Goal: Transaction & Acquisition: Purchase product/service

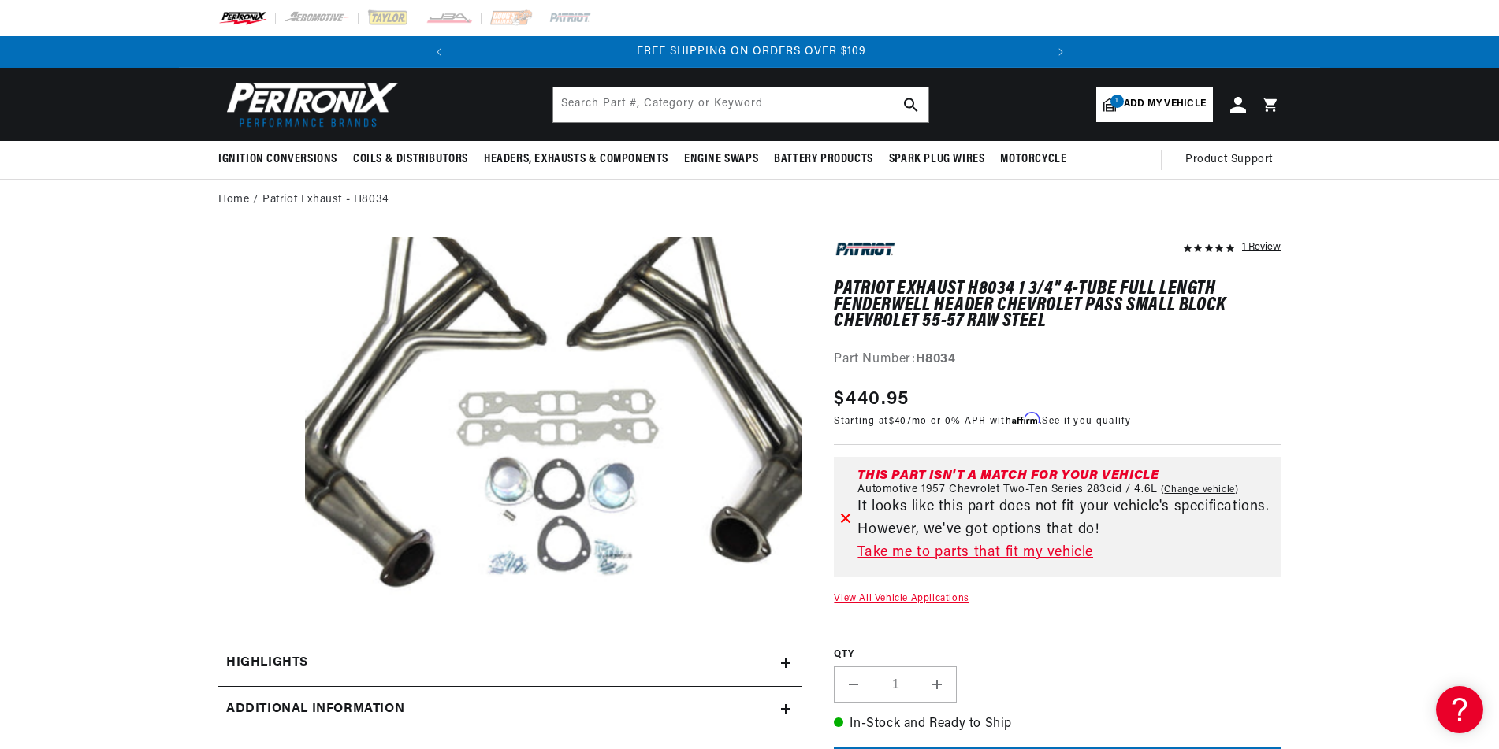
scroll to position [36, 0]
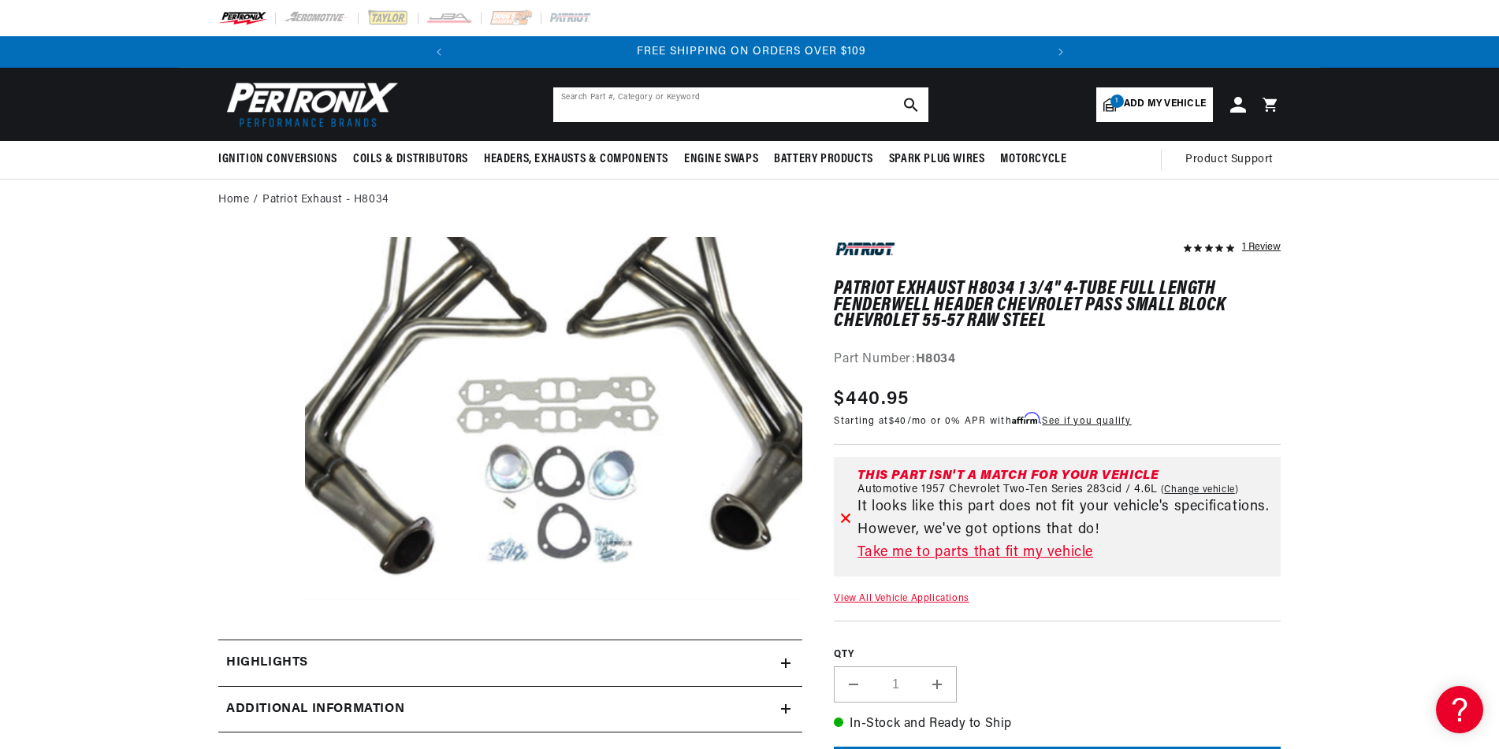
click at [597, 104] on input "text" at bounding box center [740, 104] width 375 height 35
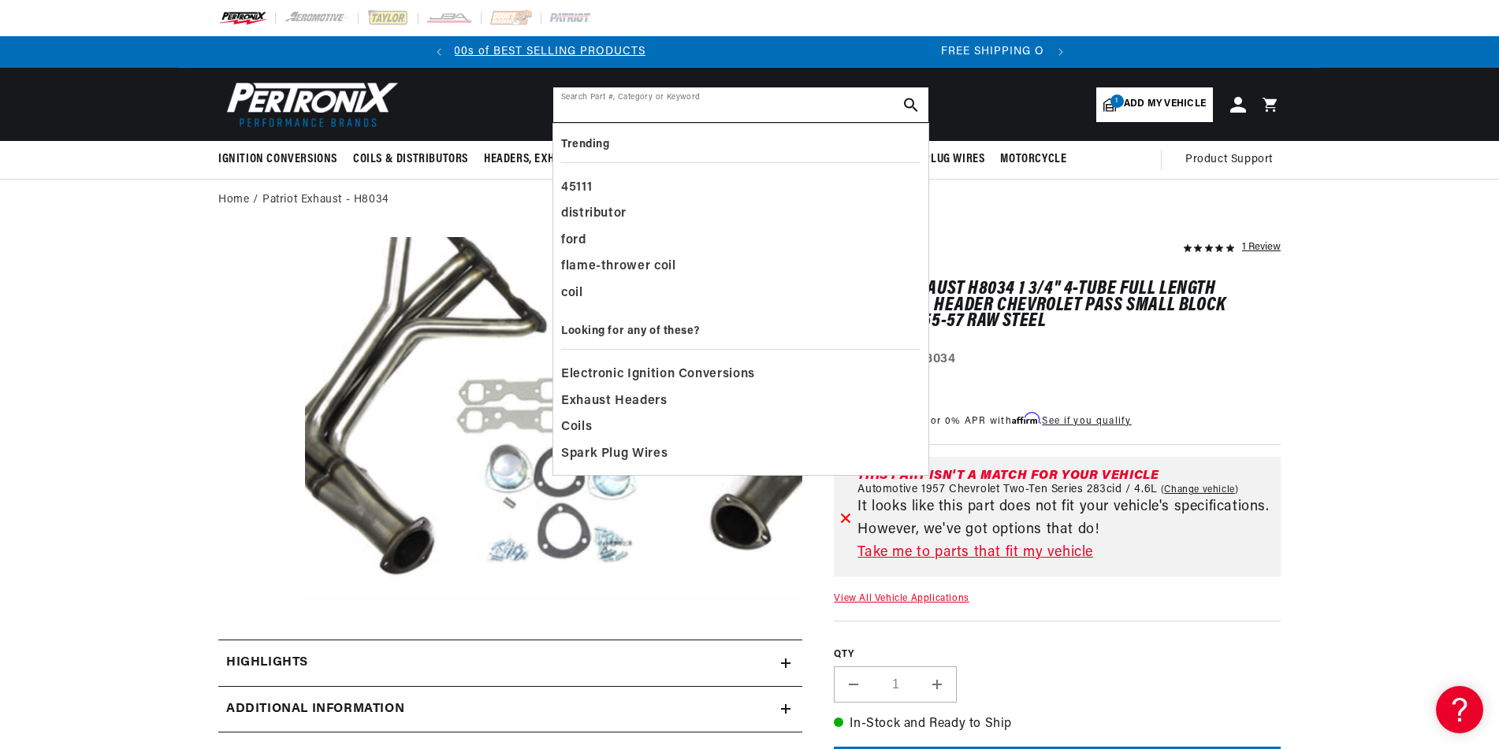
scroll to position [0, 0]
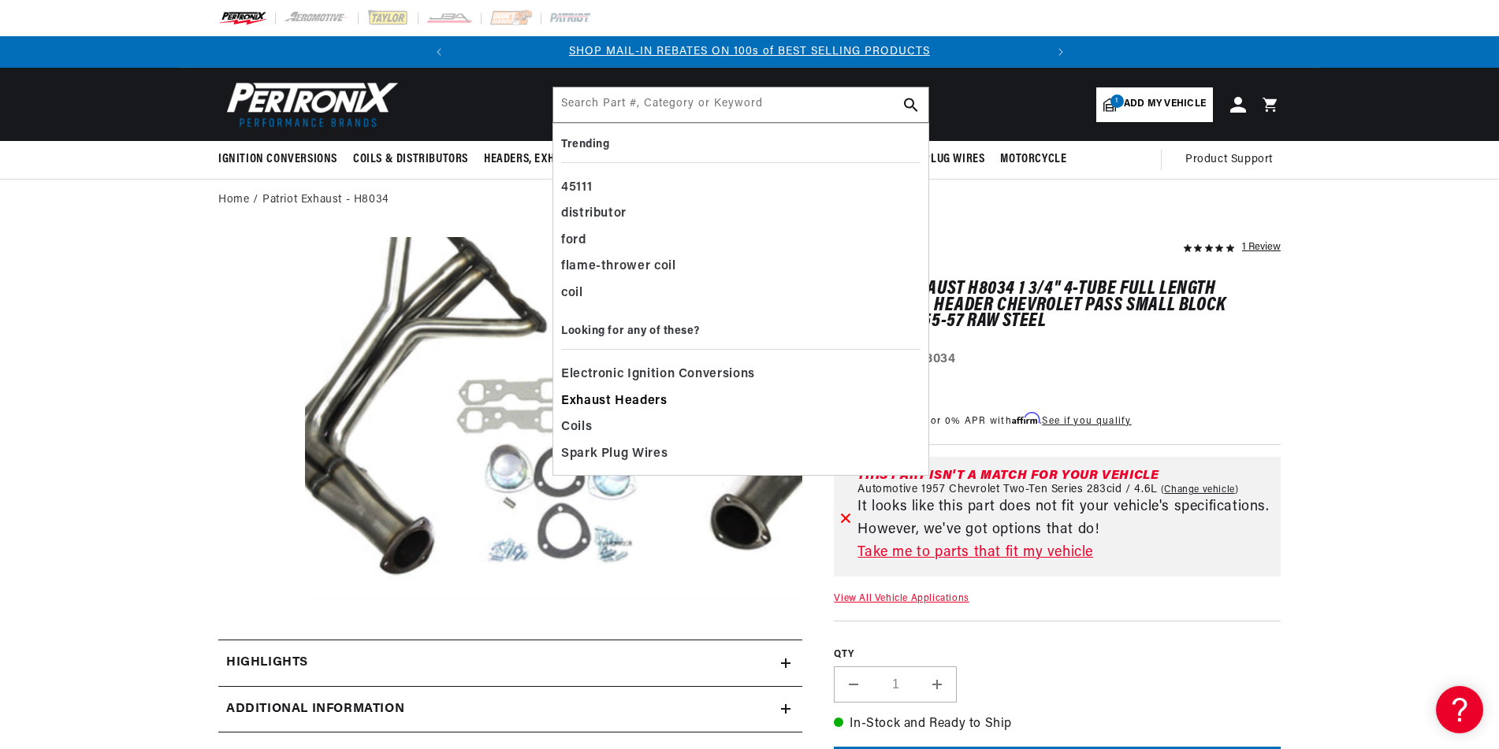
click at [627, 397] on span "Exhaust Headers" at bounding box center [614, 402] width 106 height 22
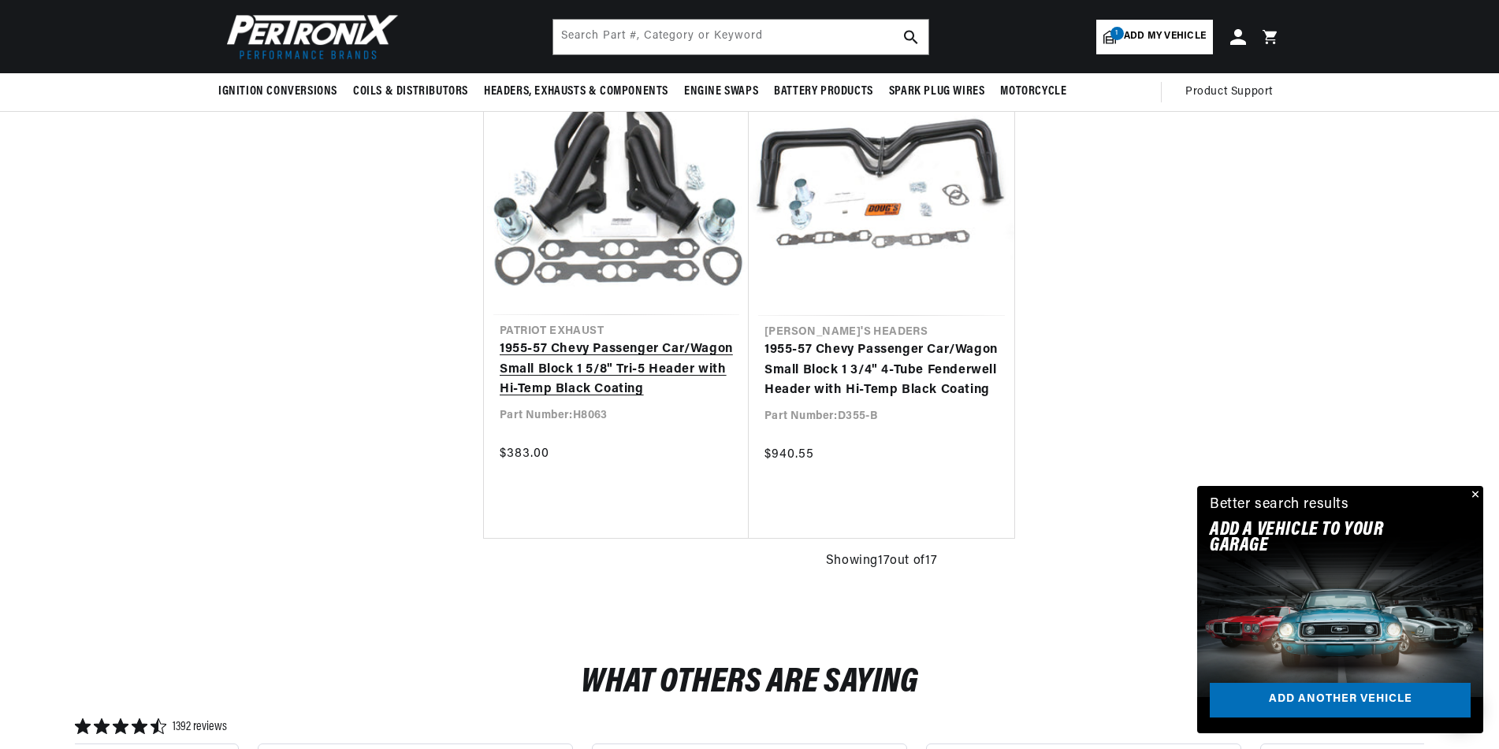
scroll to position [2758, 0]
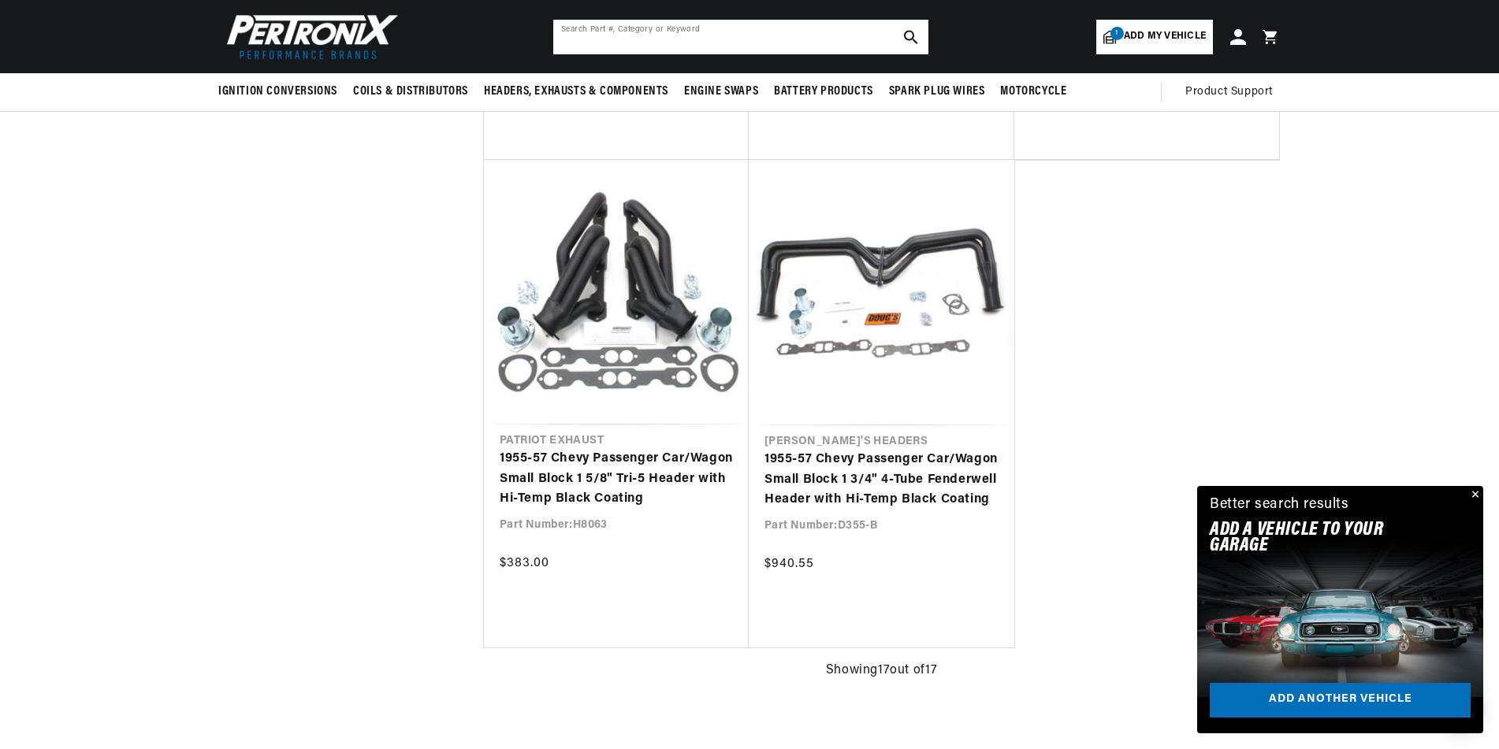
click at [601, 31] on input "text" at bounding box center [740, 37] width 375 height 35
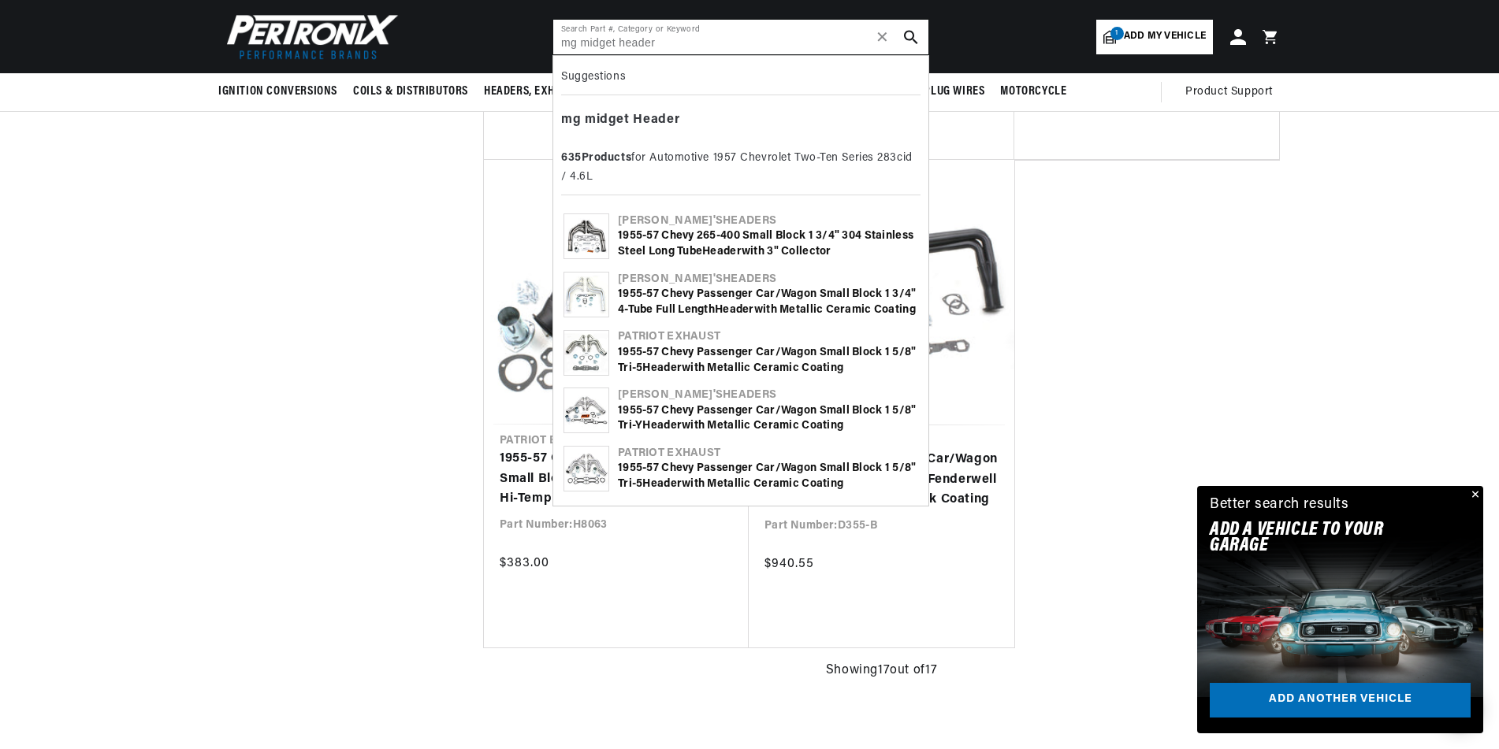
scroll to position [0, 589]
type input "mg midget header"
click at [913, 32] on use "search button" at bounding box center [910, 36] width 13 height 13
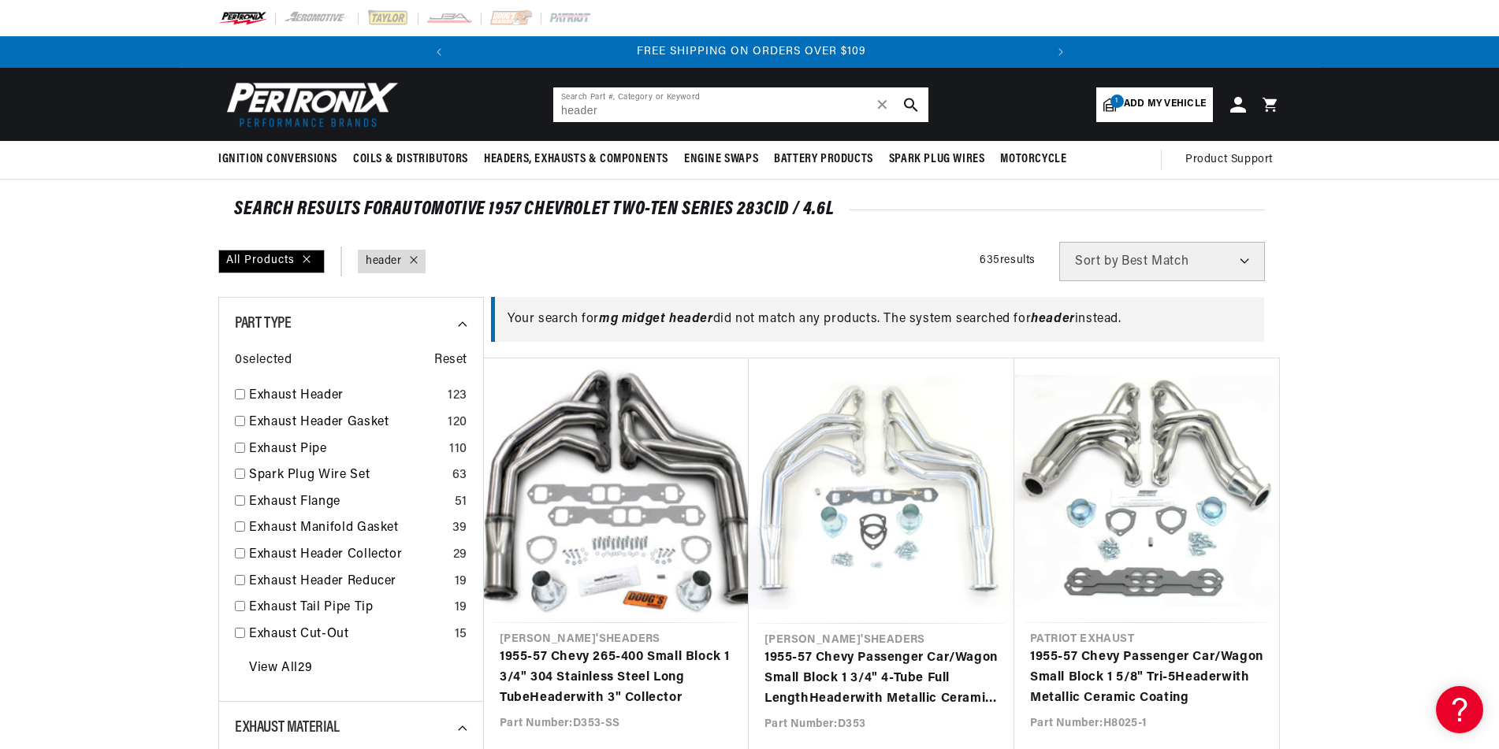
click at [671, 102] on input "header" at bounding box center [740, 104] width 375 height 35
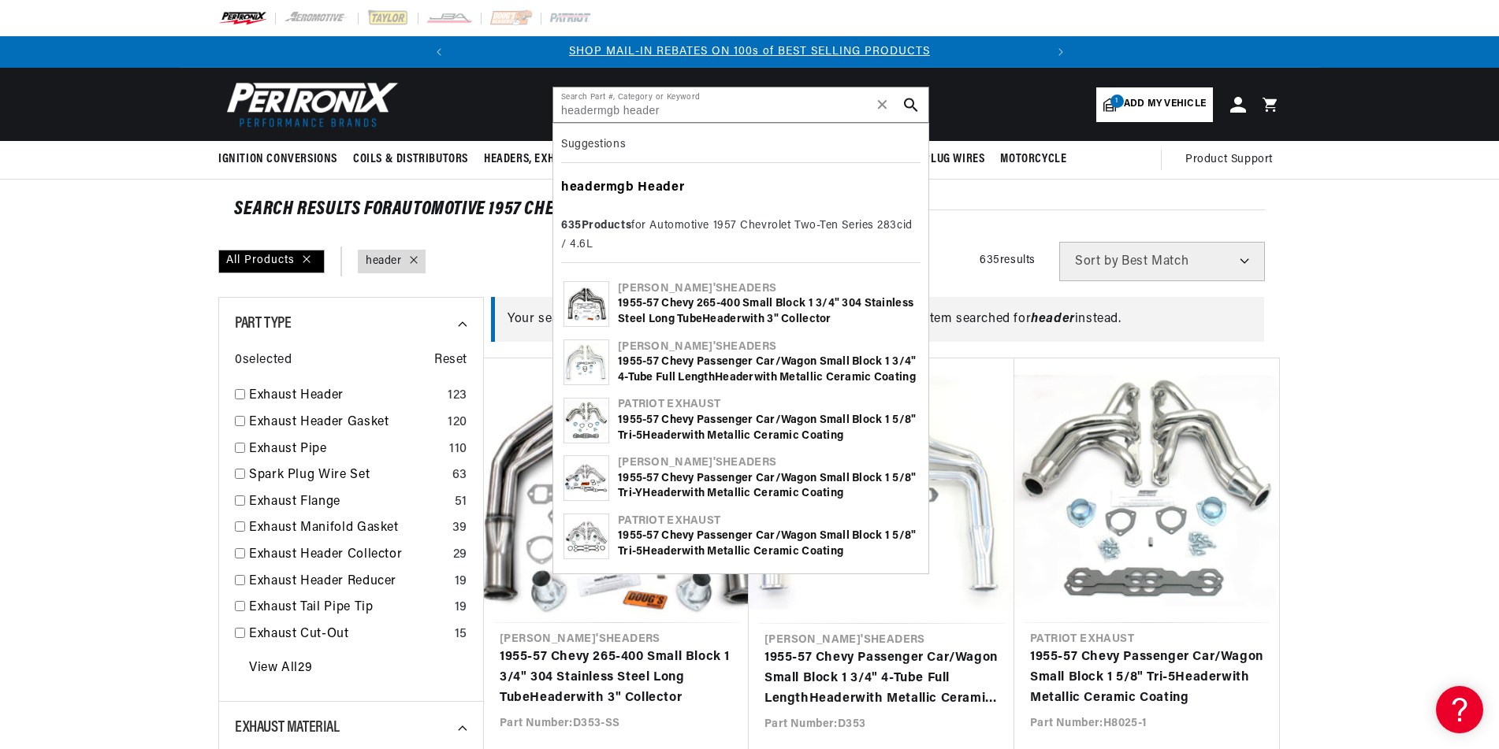
click at [613, 185] on b "headermgb" at bounding box center [597, 187] width 73 height 13
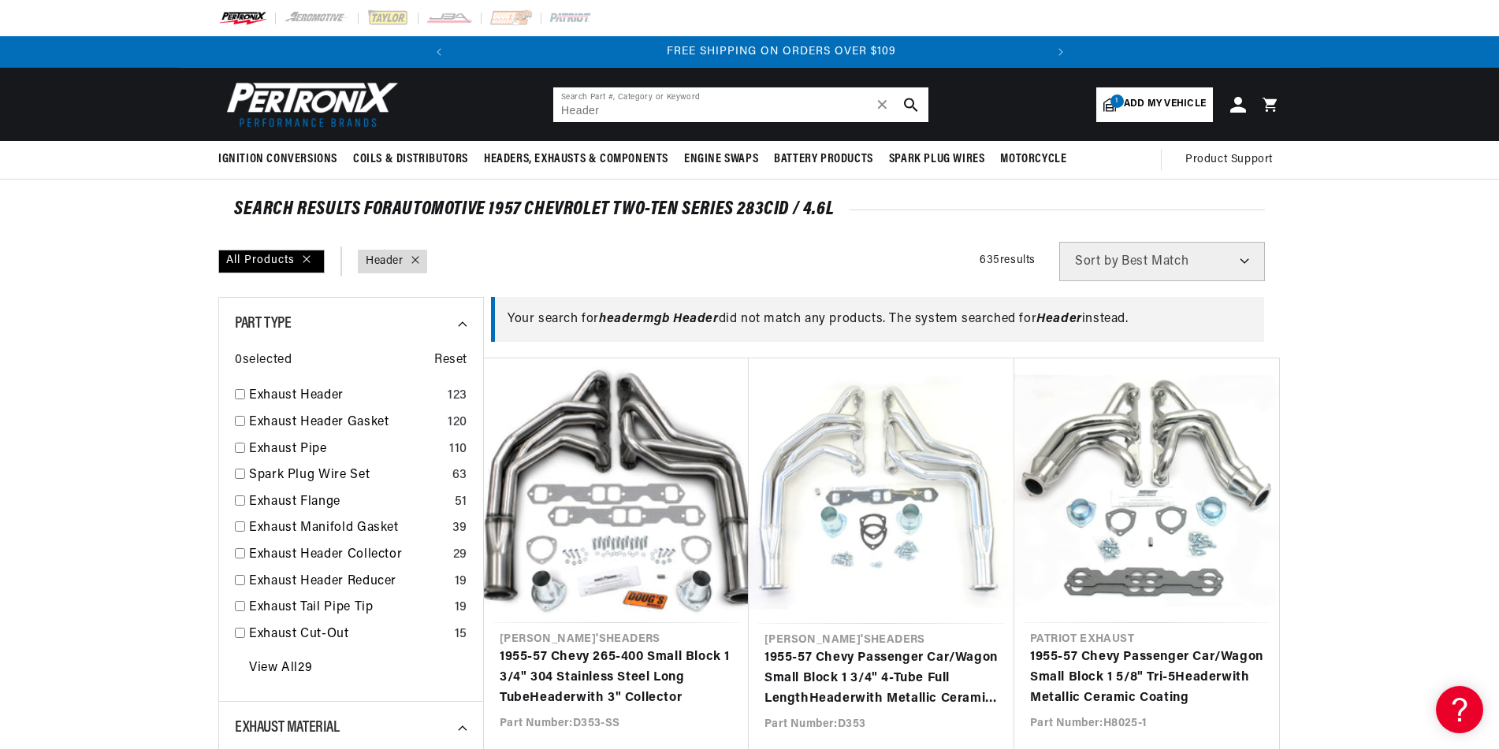
scroll to position [0, 589]
drag, startPoint x: 715, startPoint y: 101, endPoint x: 607, endPoint y: 99, distance: 108.0
click at [621, 101] on input "Header" at bounding box center [740, 104] width 375 height 35
drag, startPoint x: 619, startPoint y: 114, endPoint x: 551, endPoint y: 114, distance: 68.6
click at [551, 114] on header "BETTER SEARCH RESULTS Add your vehicle's year, make, and model to find parts be…" at bounding box center [749, 104] width 1141 height 73
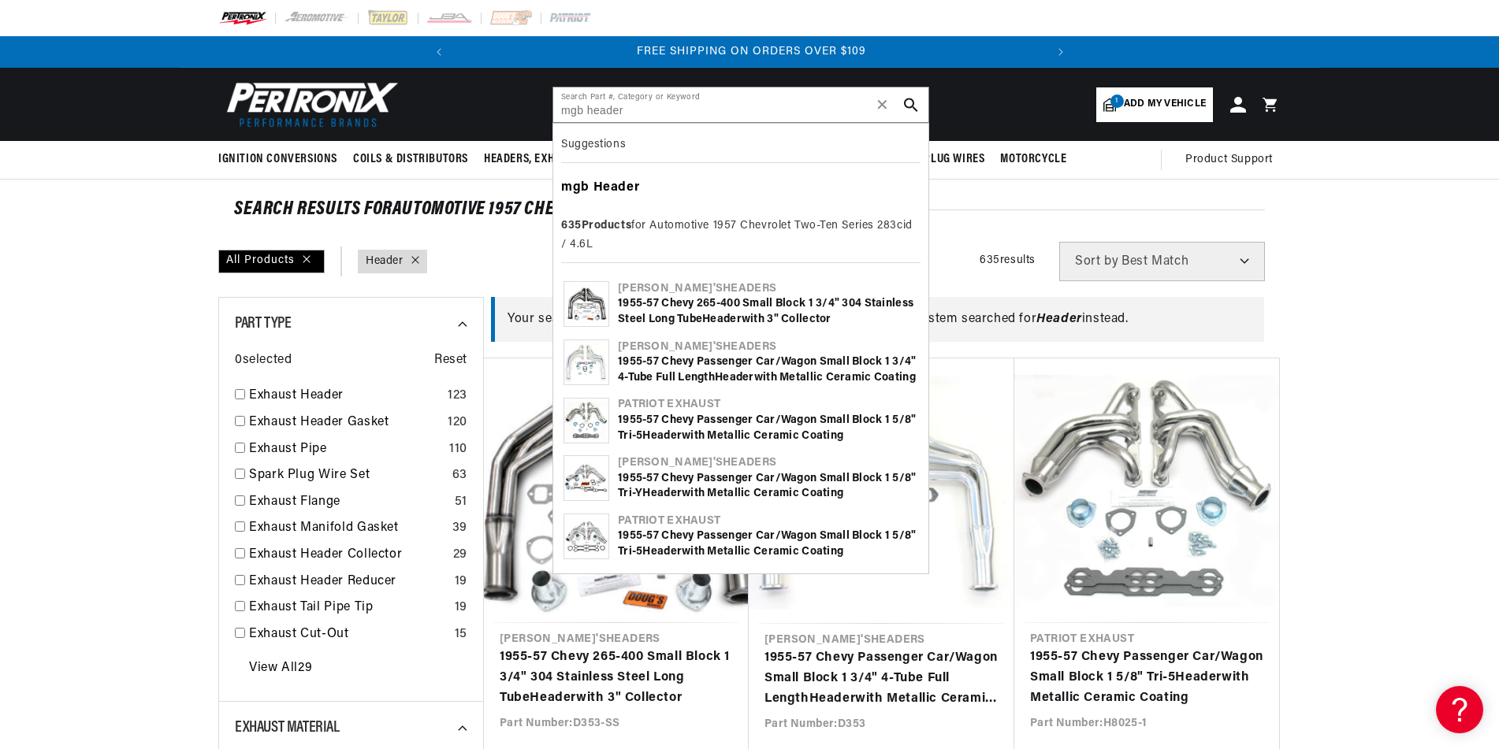
click at [586, 184] on b "mgb" at bounding box center [575, 187] width 28 height 13
type input "Header"
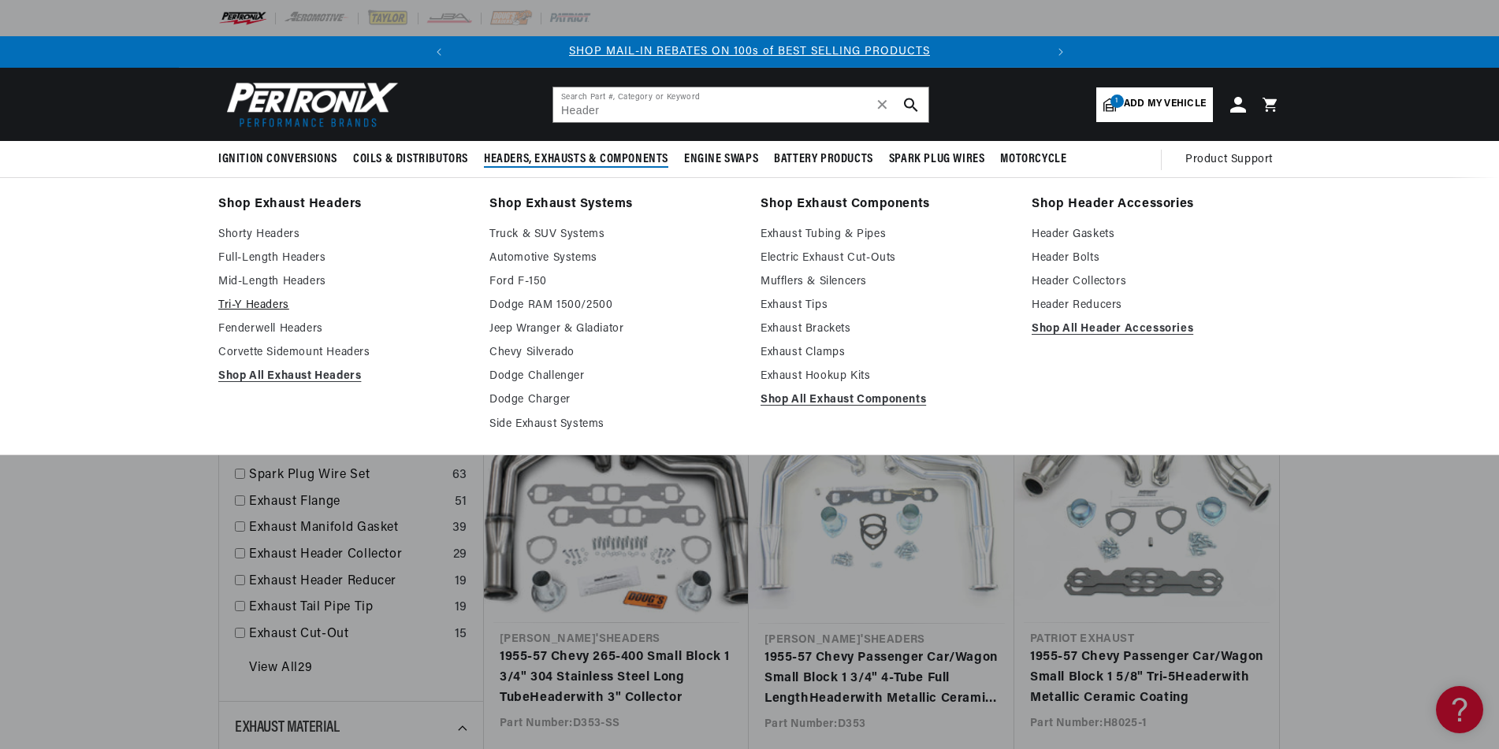
click at [276, 303] on link "Tri-Y Headers" at bounding box center [342, 305] width 249 height 19
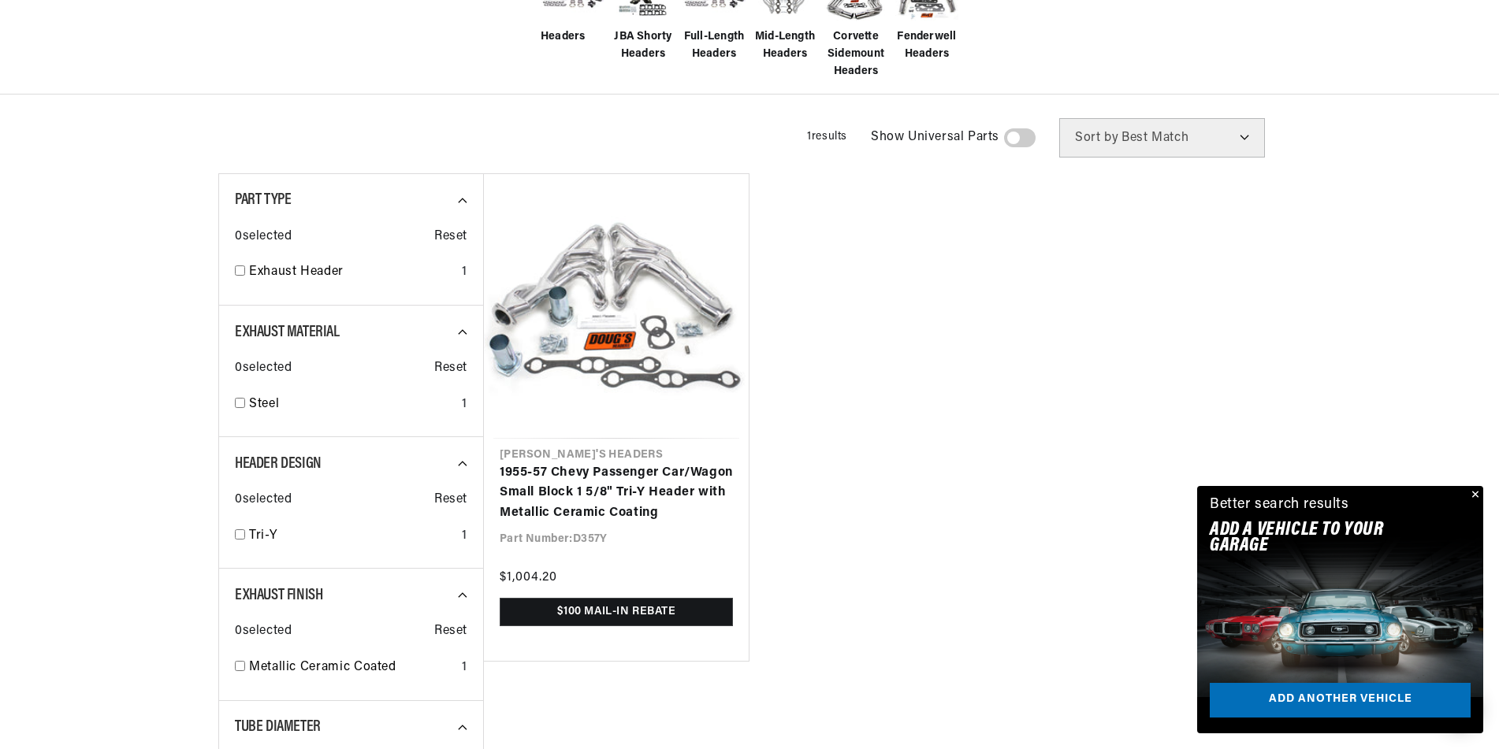
scroll to position [473, 0]
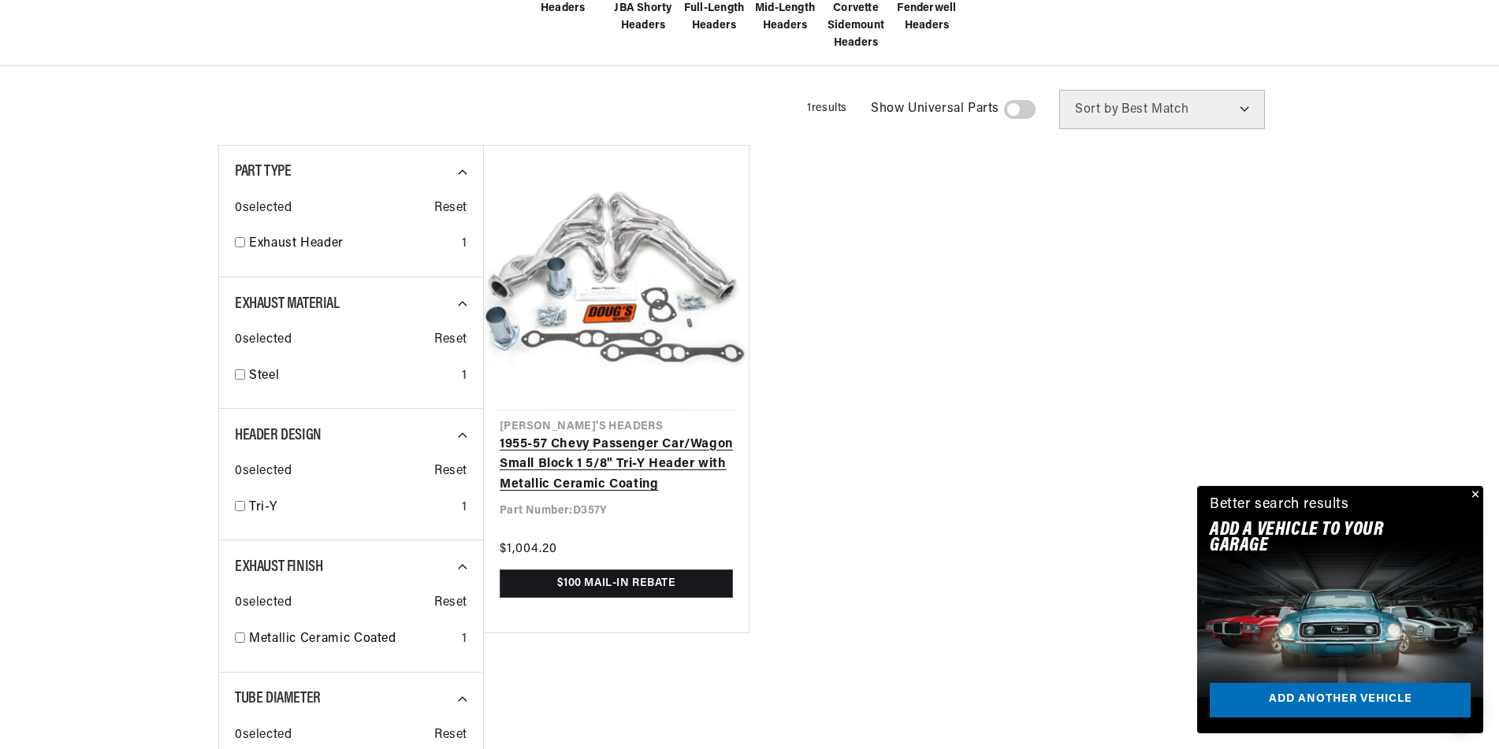
click at [597, 435] on link "1955-57 Chevy Passenger Car/Wagon Small Block 1 5/8" Tri-Y Header with Metallic…" at bounding box center [616, 465] width 233 height 61
